Goal: Information Seeking & Learning: Check status

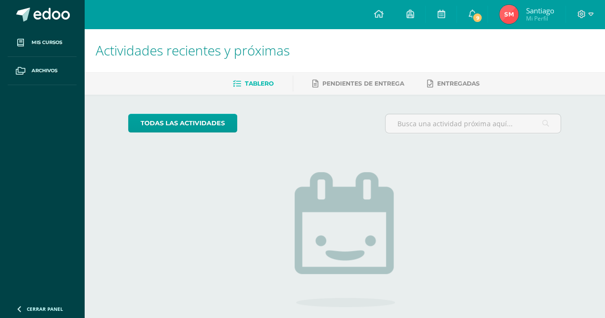
click at [514, 0] on link "Santiago Mi Perfil" at bounding box center [525, 14] width 77 height 29
click at [474, 13] on span "9" at bounding box center [477, 17] width 11 height 11
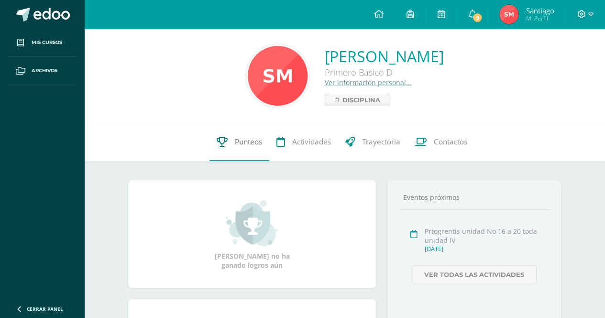
click at [250, 148] on link "Punteos" at bounding box center [239, 142] width 60 height 38
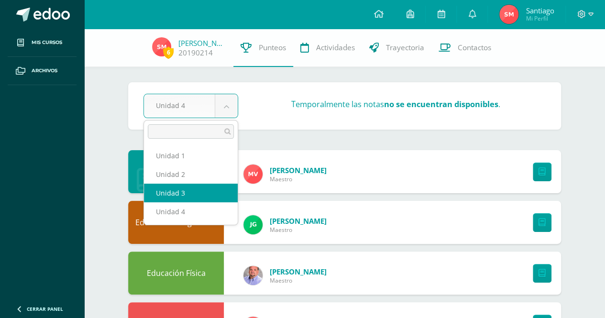
select select "Unidad 3"
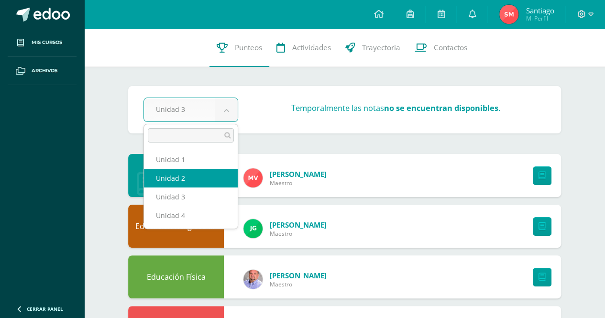
select select "Unidad 2"
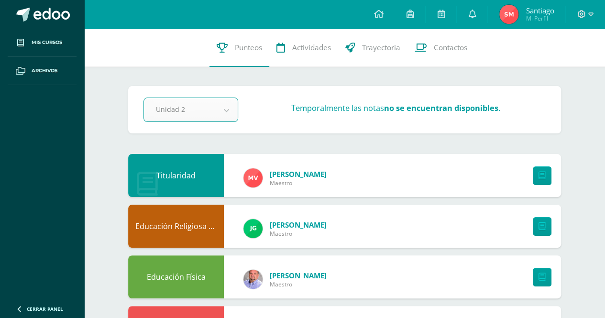
click at [477, 119] on div "Unidad 2 Unidad 1 Unidad 2 Unidad 3 Unidad 4 Temporalmente las notas no se encu…" at bounding box center [345, 109] width 410 height 24
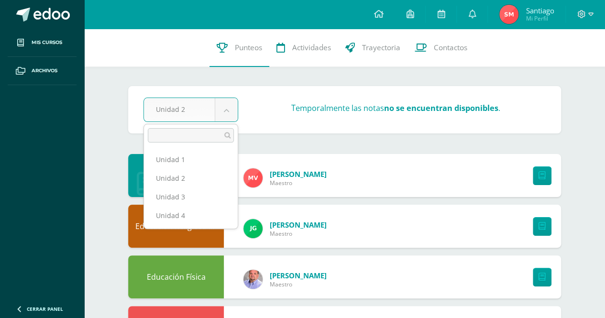
select select "Unidad 1"
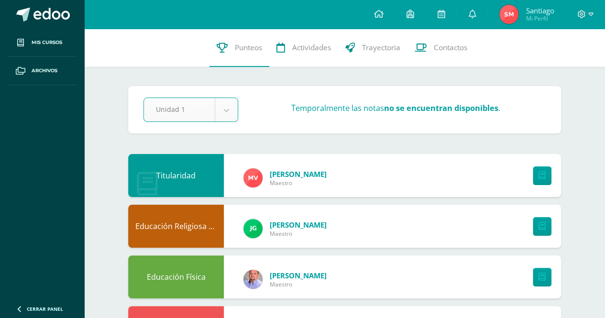
click at [370, 154] on div "Titularidad [PERSON_NAME]" at bounding box center [344, 175] width 433 height 43
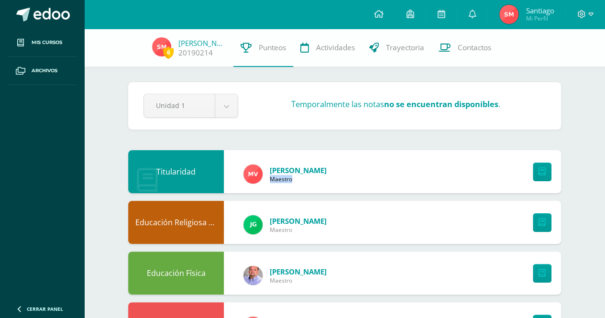
scroll to position [116, 0]
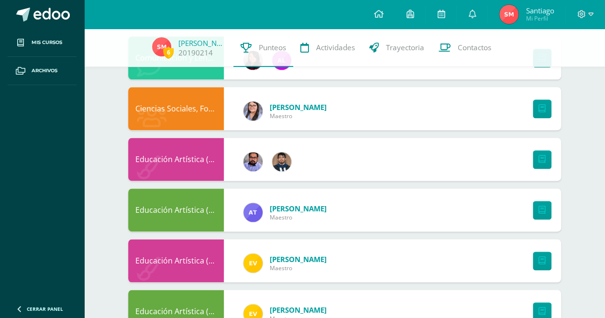
scroll to position [603, 0]
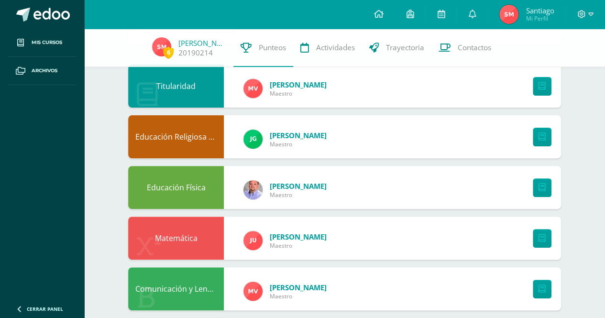
scroll to position [80, 0]
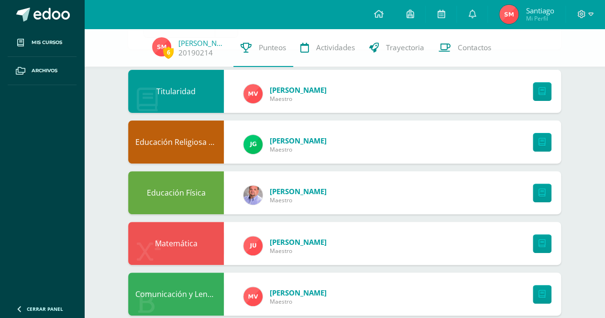
click at [553, 92] on div at bounding box center [539, 91] width 43 height 43
click at [548, 91] on link at bounding box center [541, 91] width 19 height 19
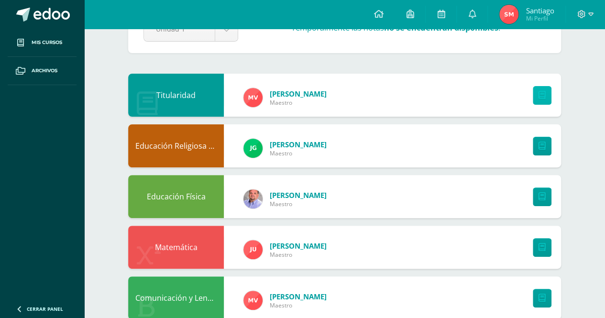
scroll to position [0, 0]
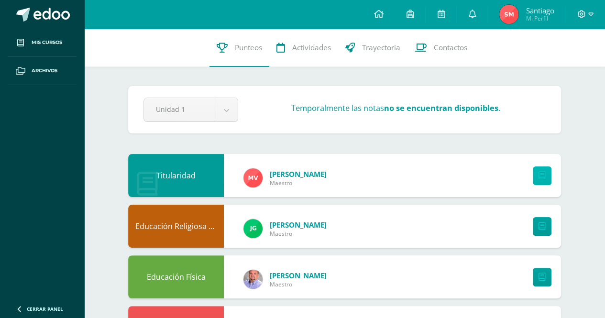
click at [540, 185] on link at bounding box center [541, 175] width 19 height 19
